Goal: Transaction & Acquisition: Purchase product/service

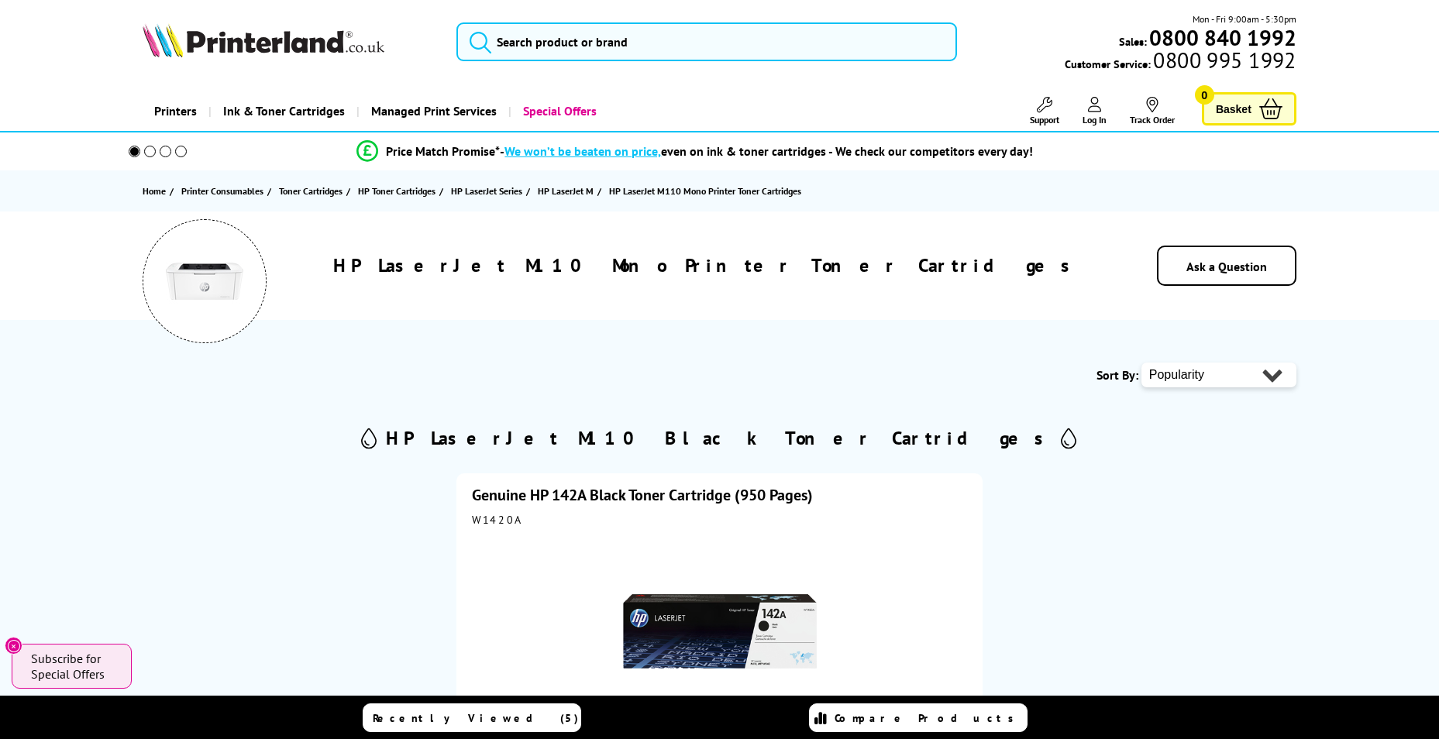
click at [504, 523] on div "W1420A" at bounding box center [719, 520] width 495 height 14
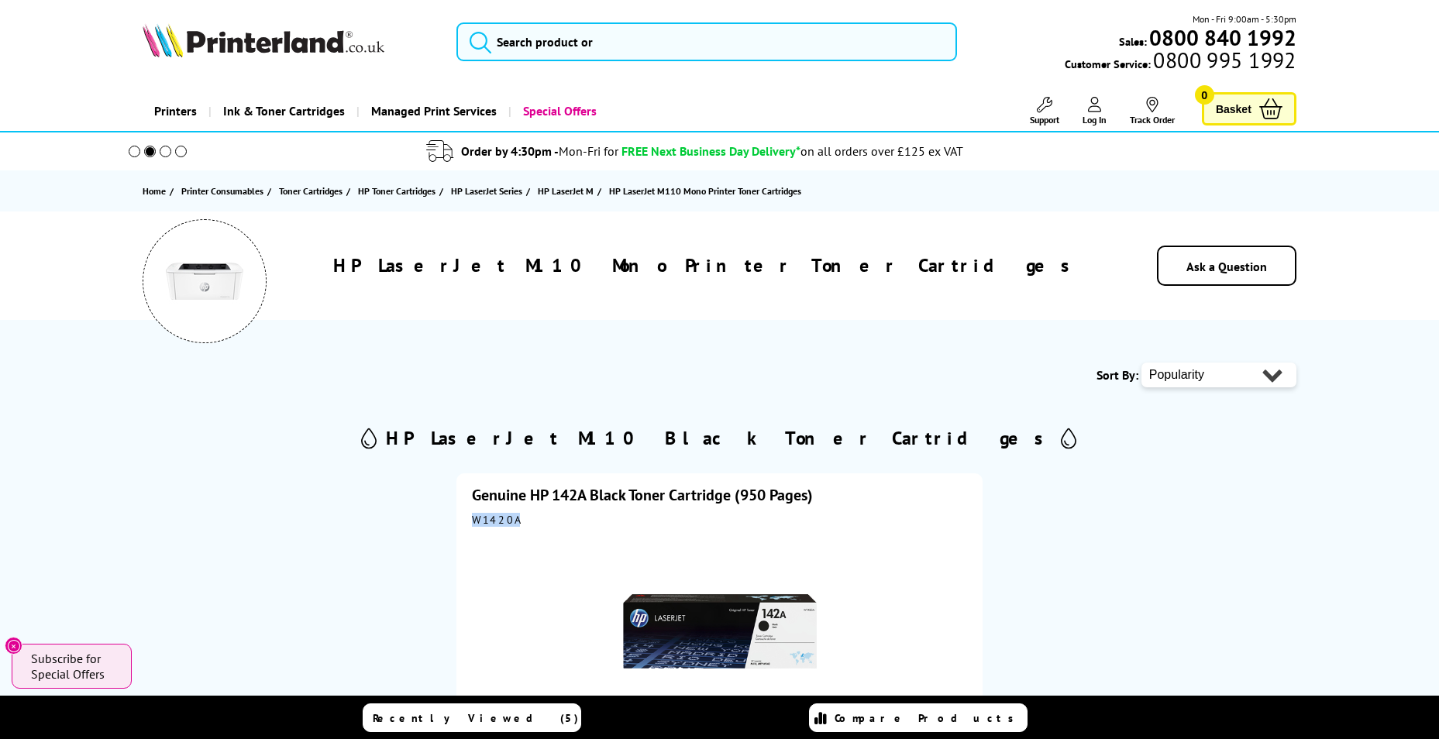
copy div "W1420A"
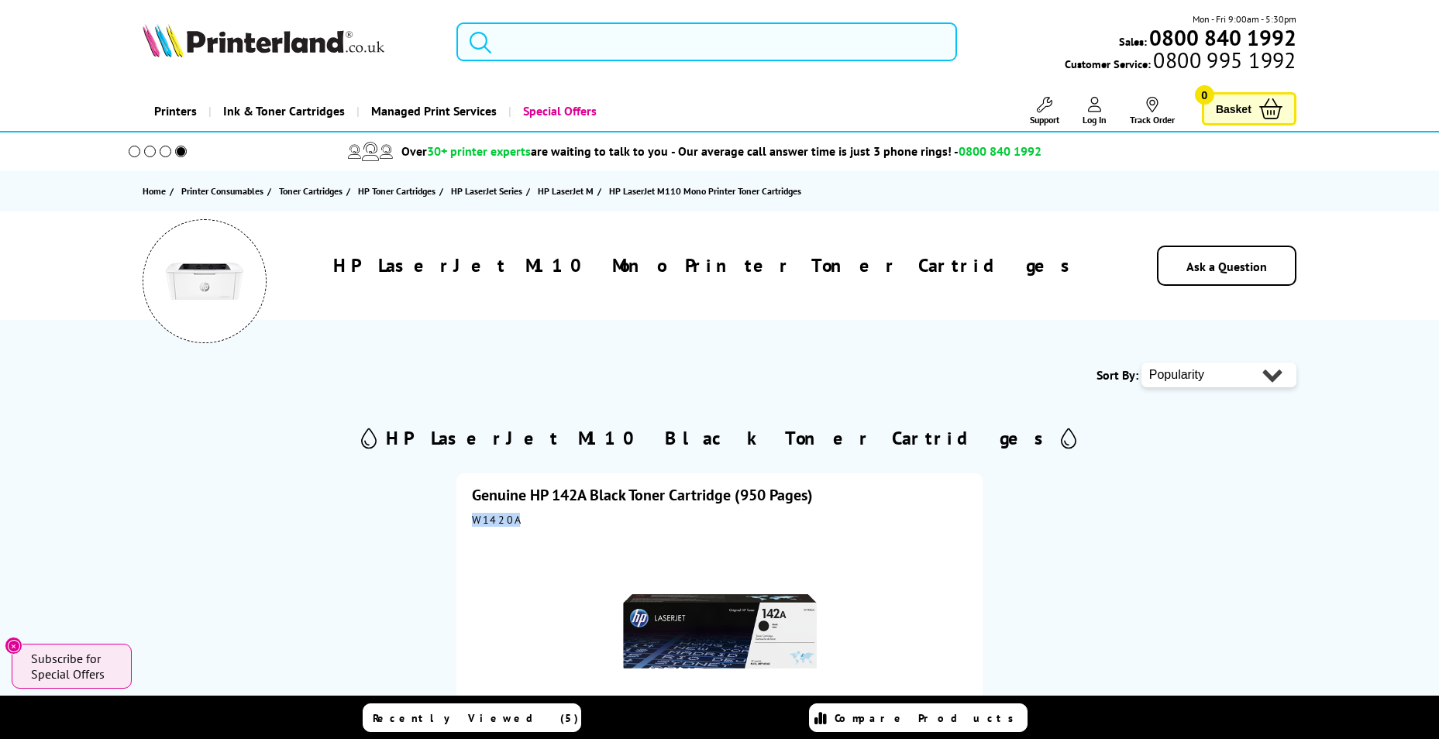
click at [526, 40] on input "search" at bounding box center [706, 41] width 500 height 39
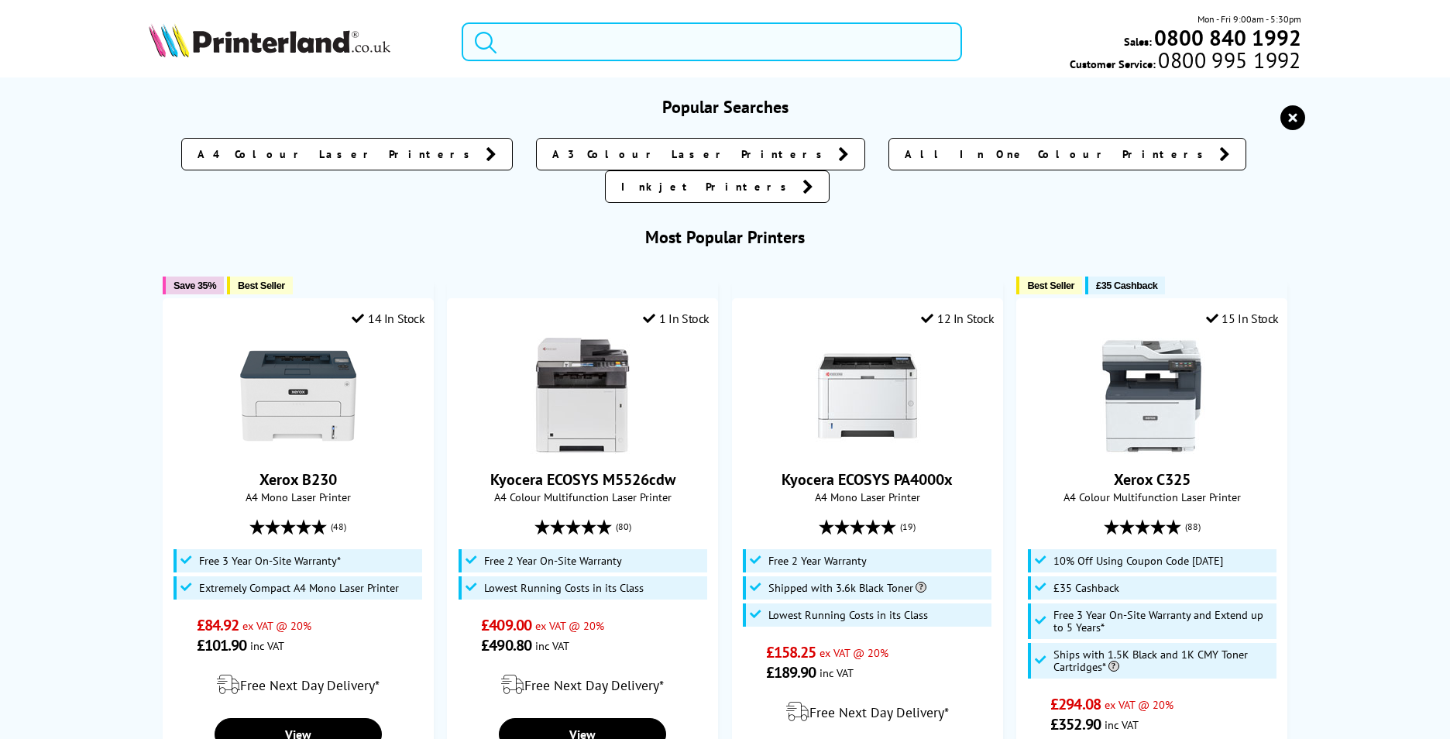
paste input "Epson WF-110"
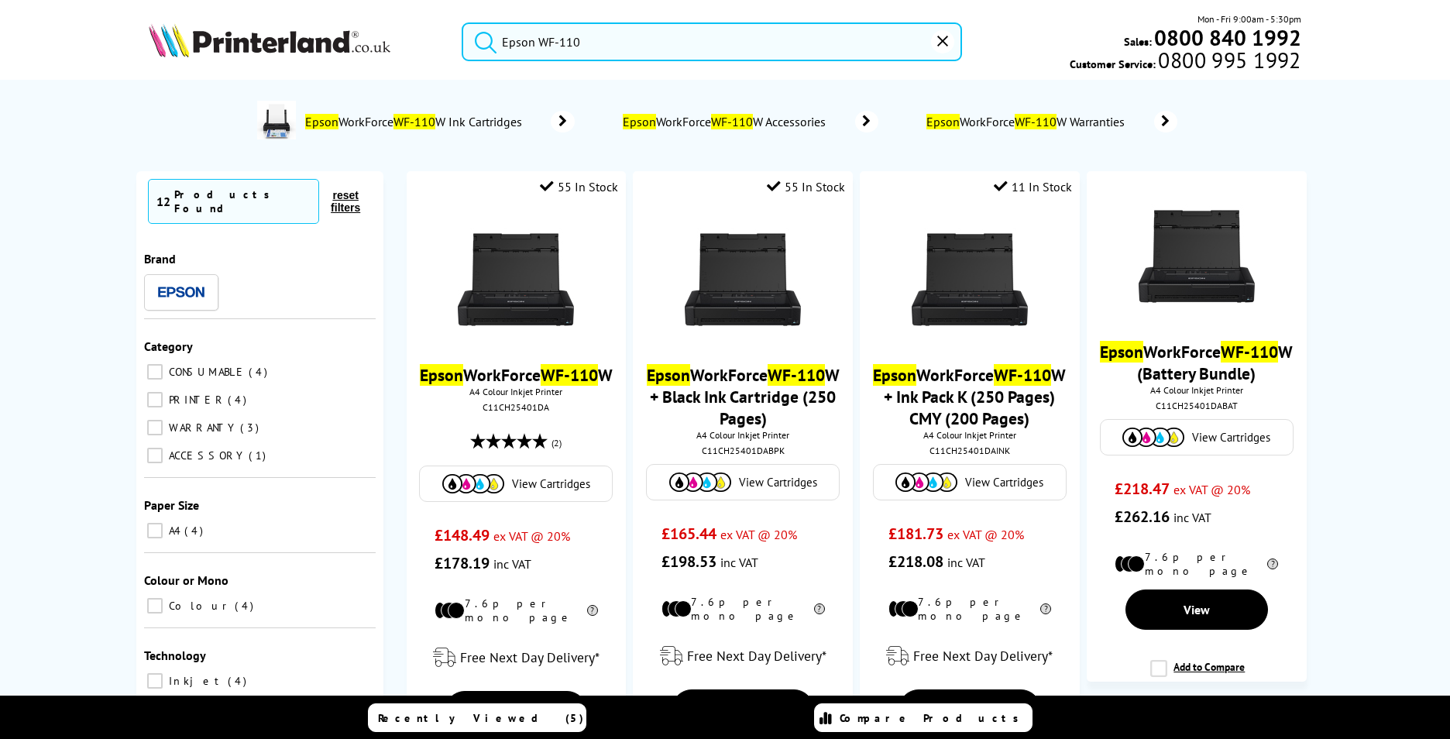
click at [590, 43] on input "Epson WF-110" at bounding box center [712, 41] width 500 height 39
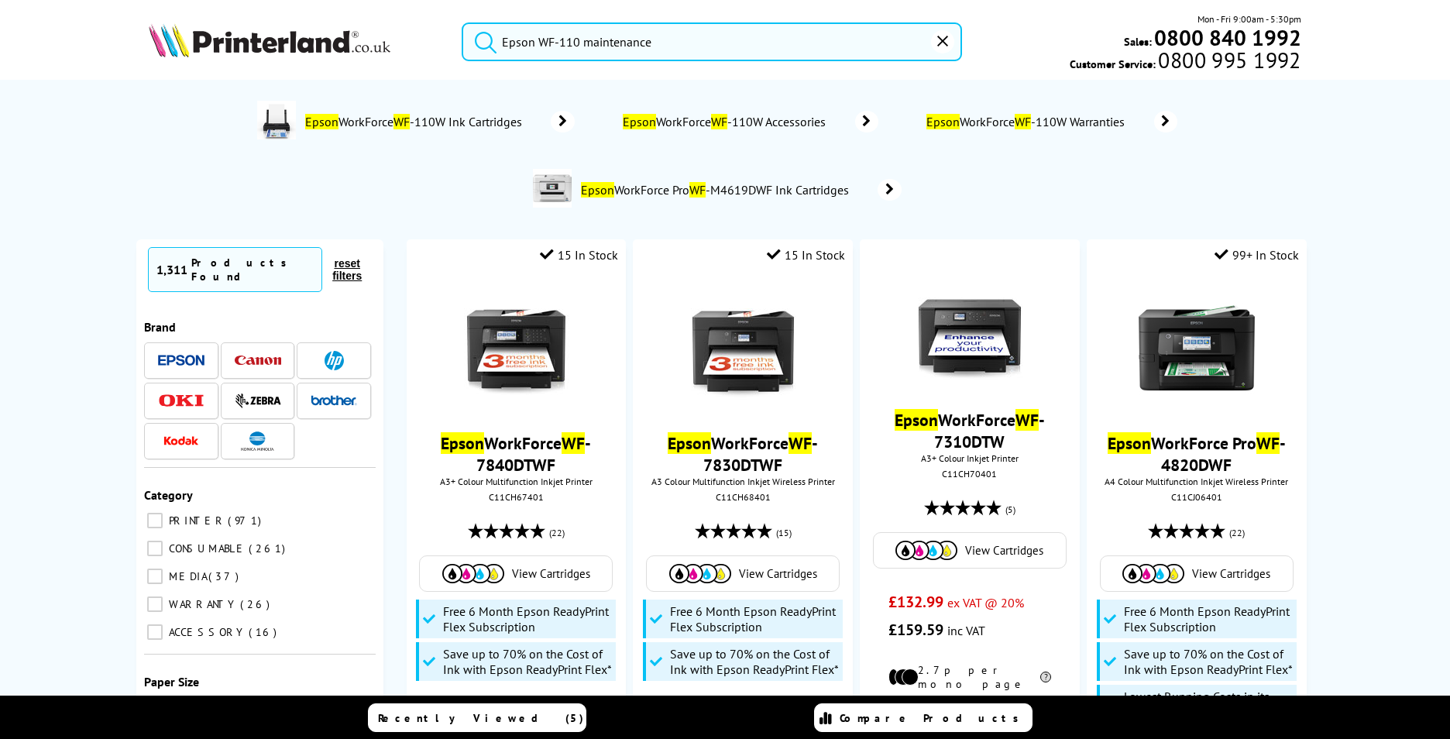
type input "Epson WF-110 maintenance"
click at [463, 22] on button "submit" at bounding box center [482, 39] width 39 height 34
click at [748, 132] on li "Epson WorkForce WF -110W Accessories" at bounding box center [758, 121] width 288 height 40
click at [753, 123] on span "Epson WorkForce WF -110W Accessories" at bounding box center [726, 121] width 211 height 15
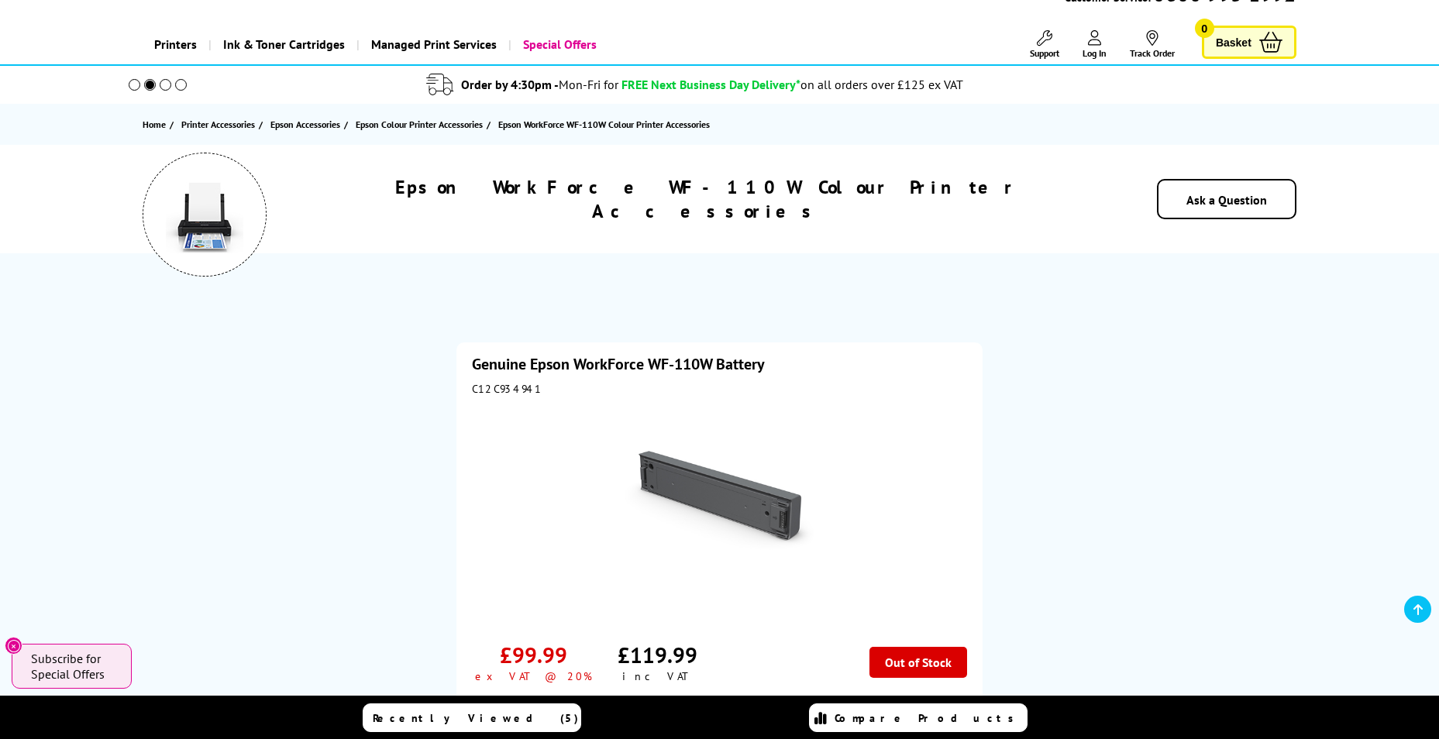
scroll to position [310, 0]
